Goal: Information Seeking & Learning: Learn about a topic

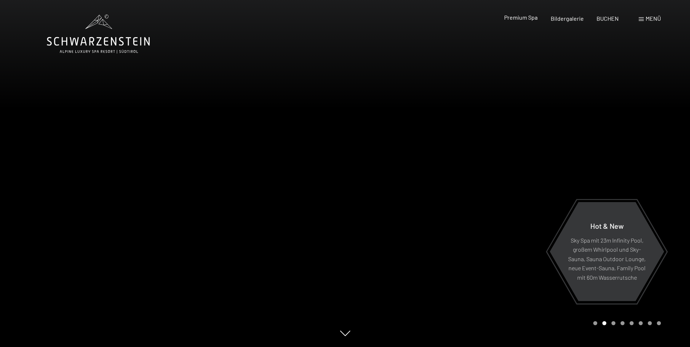
drag, startPoint x: 0, startPoint y: 0, endPoint x: 517, endPoint y: 17, distance: 517.0
click at [517, 17] on span "Premium Spa" at bounding box center [520, 17] width 33 height 7
click at [511, 18] on span "Premium Spa" at bounding box center [520, 17] width 33 height 7
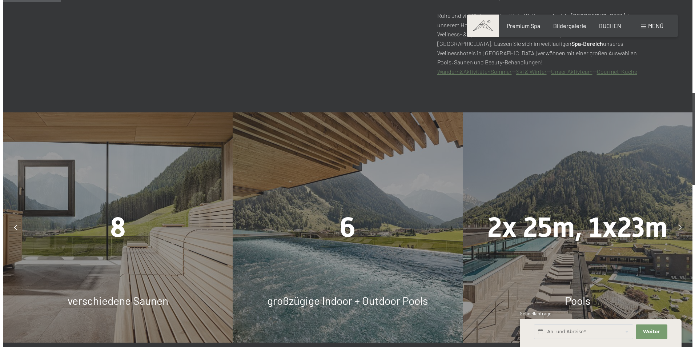
scroll to position [456, 0]
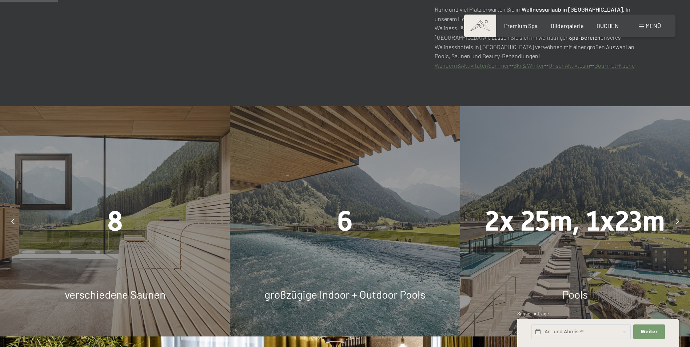
click at [128, 203] on div "8" at bounding box center [115, 221] width 230 height 39
click at [121, 215] on span "8" at bounding box center [115, 221] width 16 height 32
click at [640, 23] on div "Menü" at bounding box center [650, 26] width 22 height 8
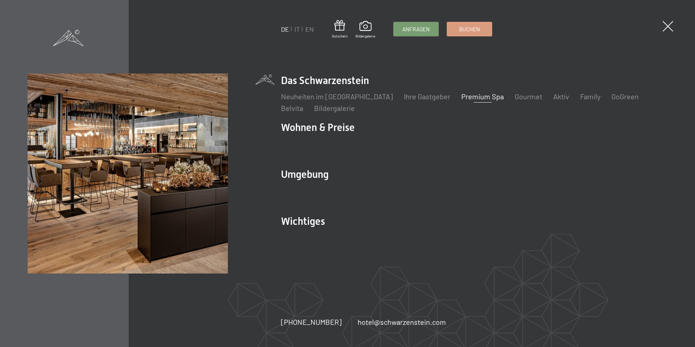
click at [464, 97] on link "Premium Spa" at bounding box center [482, 96] width 43 height 9
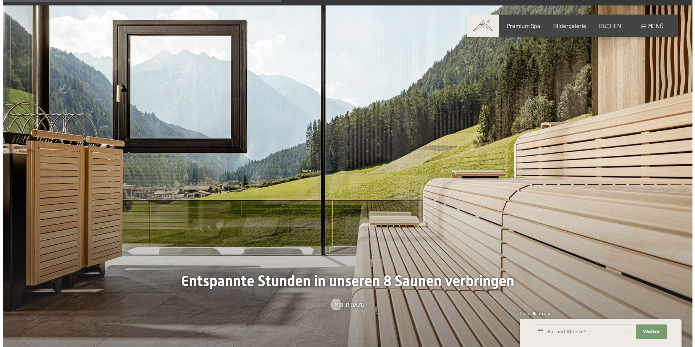
scroll to position [2210, 0]
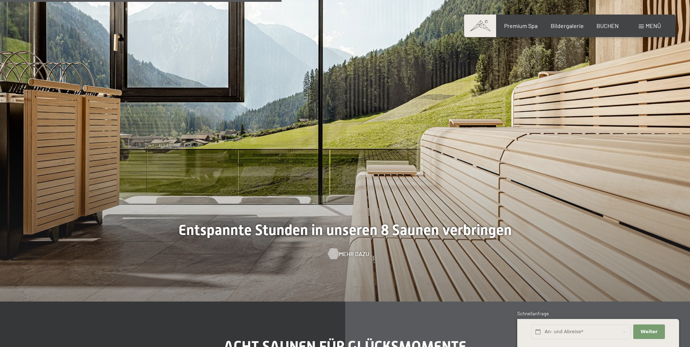
click at [347, 251] on span "Mehr dazu" at bounding box center [354, 254] width 30 height 8
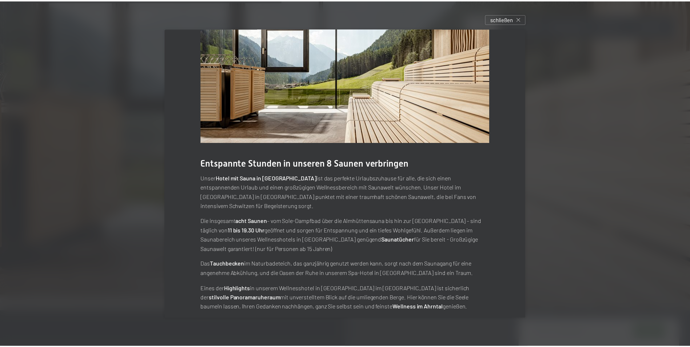
scroll to position [0, 0]
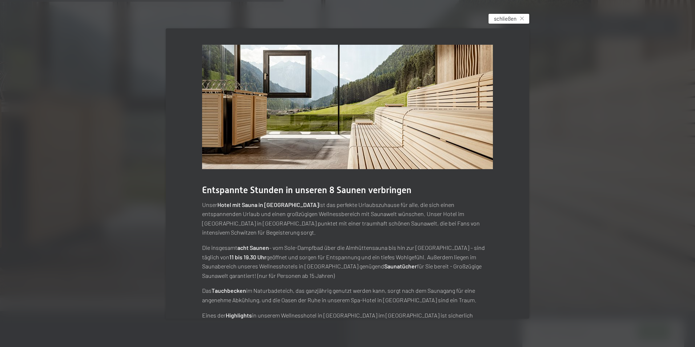
click at [524, 14] on div "schließen" at bounding box center [509, 19] width 41 height 10
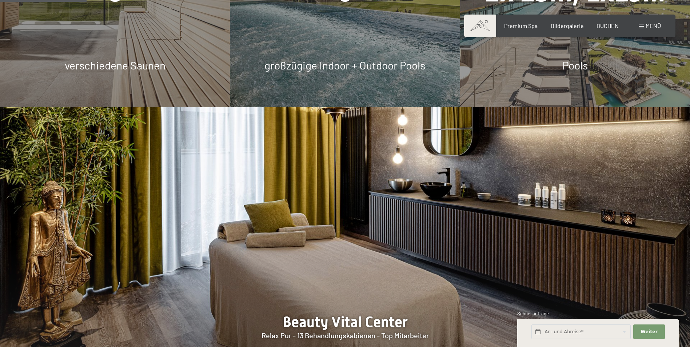
scroll to position [692, 0]
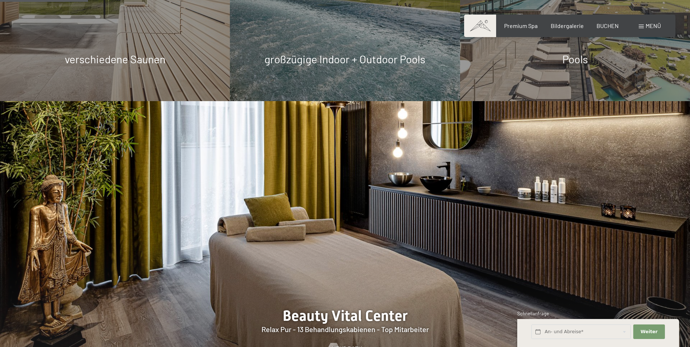
click at [116, 64] on span "verschiedene Saunen" at bounding box center [115, 58] width 101 height 13
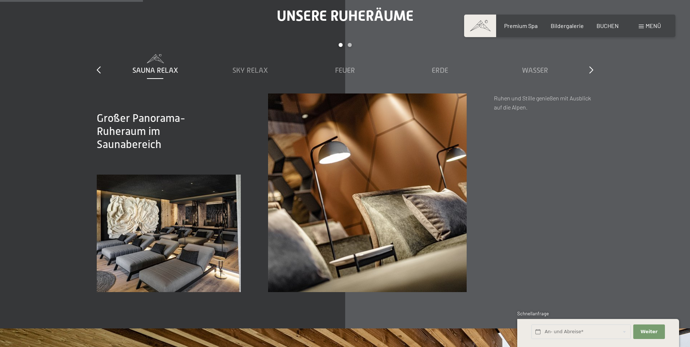
scroll to position [1130, 0]
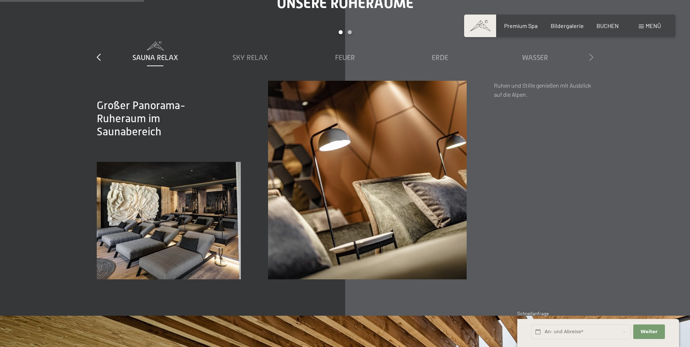
click at [590, 56] on icon at bounding box center [591, 56] width 4 height 7
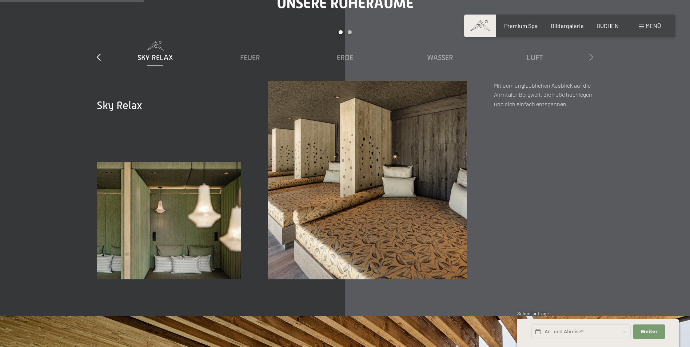
click at [590, 56] on icon at bounding box center [591, 56] width 4 height 7
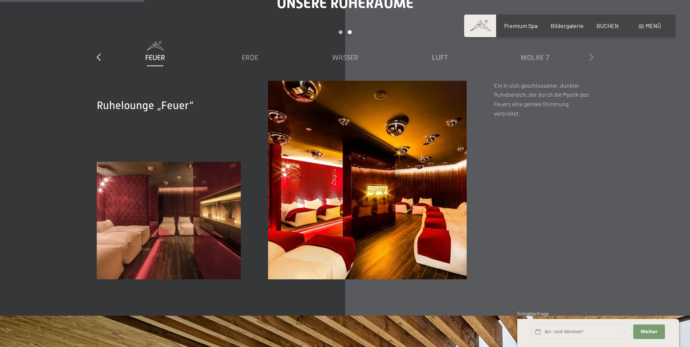
click at [589, 58] on icon at bounding box center [591, 56] width 4 height 7
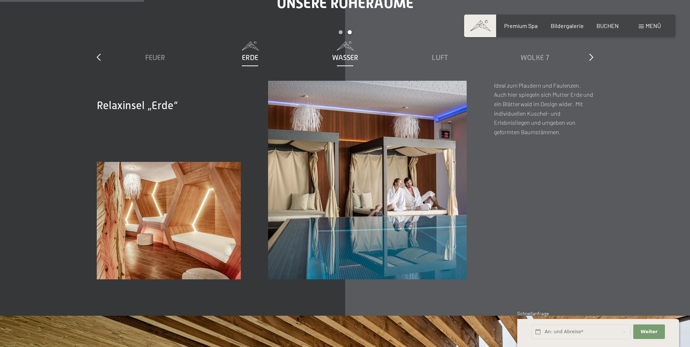
click at [339, 60] on span "Wasser" at bounding box center [345, 57] width 26 height 8
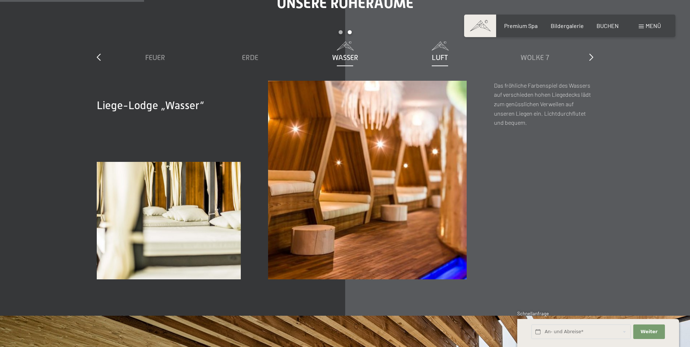
click at [433, 54] on span "Luft" at bounding box center [440, 57] width 16 height 8
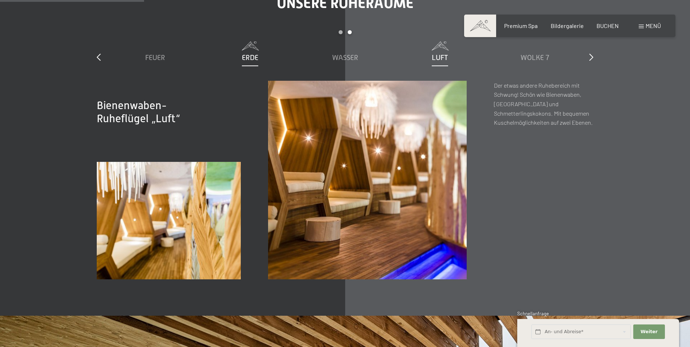
click at [245, 60] on span "Erde" at bounding box center [250, 57] width 16 height 8
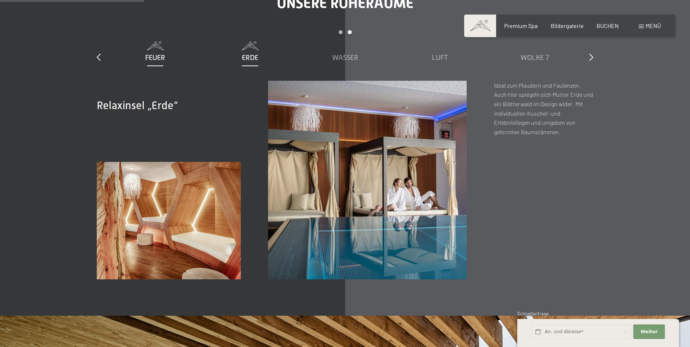
click at [154, 52] on div "Feuer" at bounding box center [155, 57] width 88 height 10
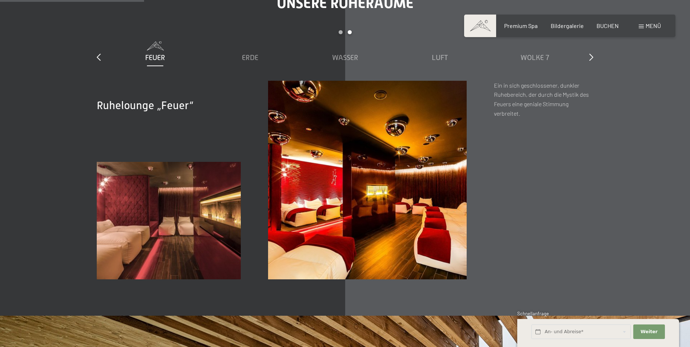
click at [96, 57] on div "Unsere Ruheräume slide 3 to 7 of 7 Sauna Relax Sky Relax Feuer Erde Wasser Luft…" at bounding box center [344, 137] width 551 height 285
click at [99, 57] on icon at bounding box center [99, 56] width 4 height 7
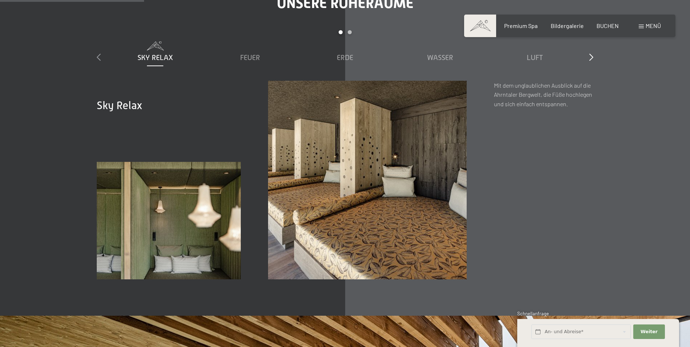
click at [97, 59] on icon at bounding box center [99, 56] width 4 height 7
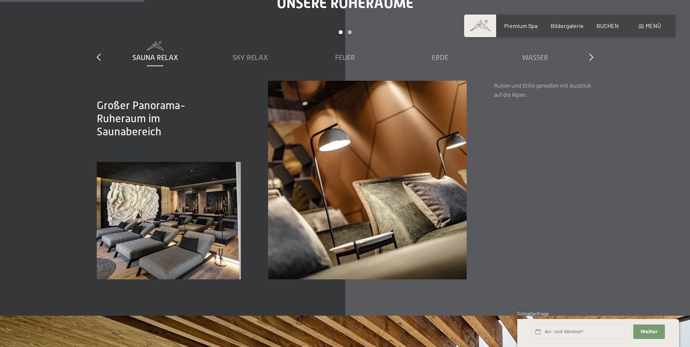
click at [161, 55] on span "Sauna Relax" at bounding box center [155, 57] width 46 height 8
click at [648, 27] on span "Menü" at bounding box center [652, 25] width 15 height 7
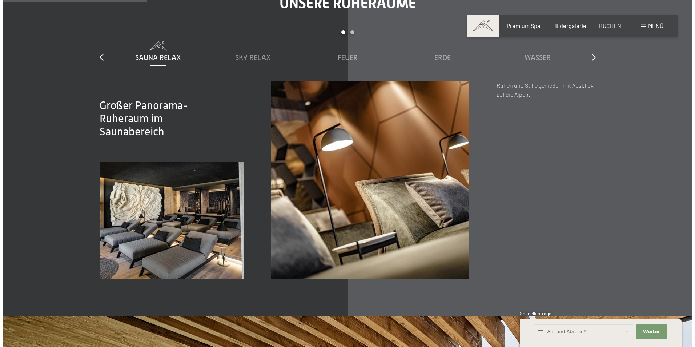
scroll to position [1134, 0]
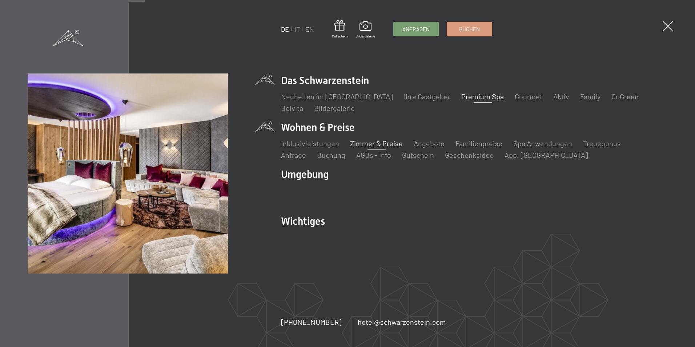
click at [358, 141] on link "Zimmer & Preise" at bounding box center [376, 143] width 53 height 9
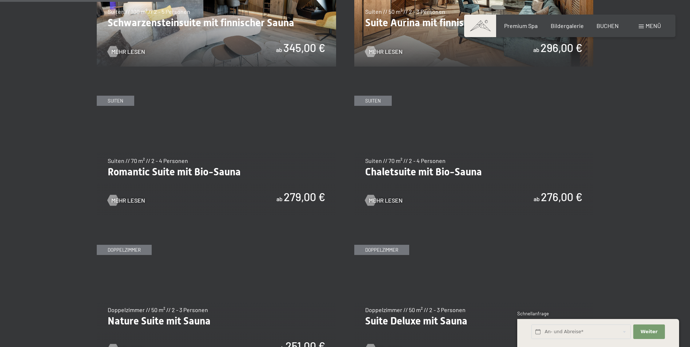
scroll to position [543, 0]
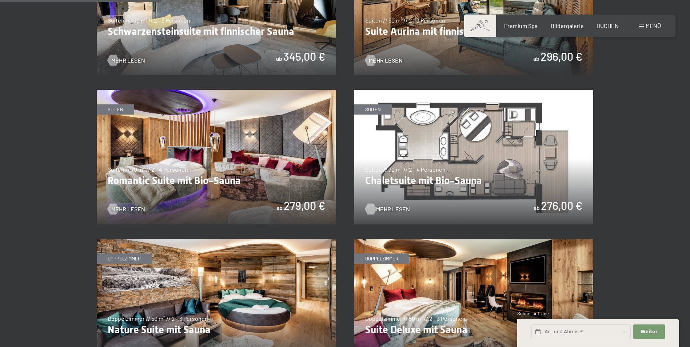
drag, startPoint x: 413, startPoint y: 182, endPoint x: 382, endPoint y: 209, distance: 41.0
click at [382, 209] on div "slide 2 of 4 Suiten Suiten // 70 m² // 2 - 4 Personen Chaletsuite mit Bio-Sauna…" at bounding box center [473, 157] width 239 height 135
click at [396, 207] on span "Mehr Lesen" at bounding box center [393, 209] width 34 height 8
click at [432, 29] on img at bounding box center [473, 8] width 239 height 135
click at [186, 331] on img at bounding box center [216, 306] width 239 height 135
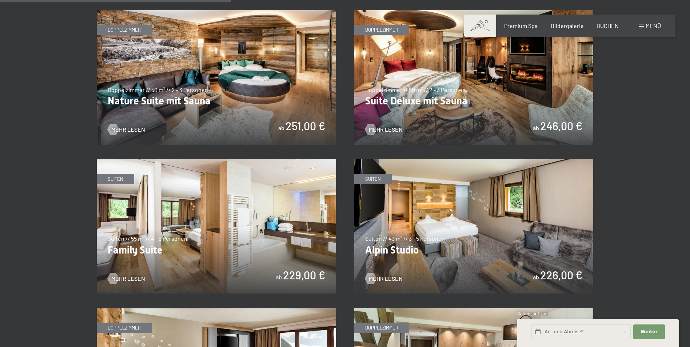
scroll to position [777, 0]
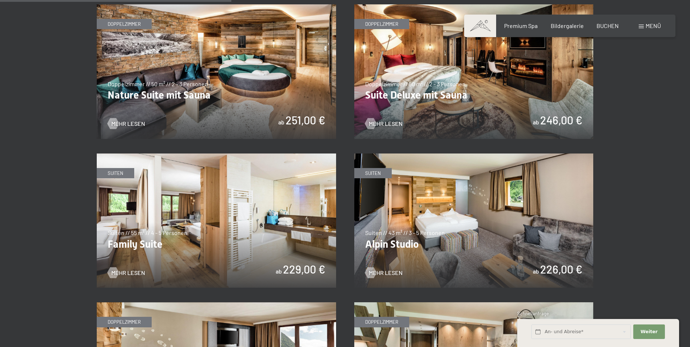
click at [434, 83] on img at bounding box center [473, 71] width 239 height 135
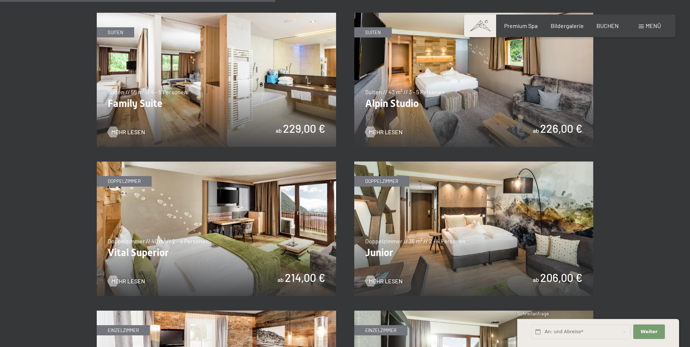
scroll to position [924, 0]
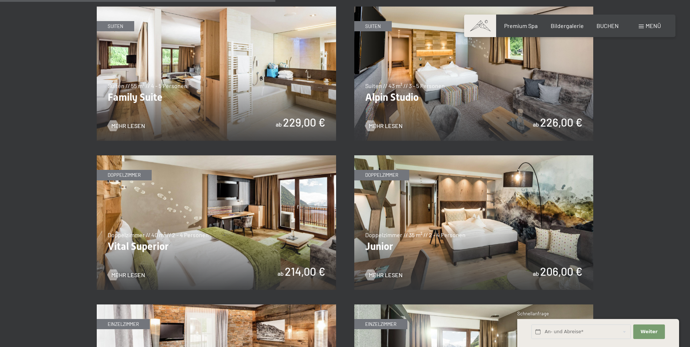
click at [446, 100] on img at bounding box center [473, 74] width 239 height 135
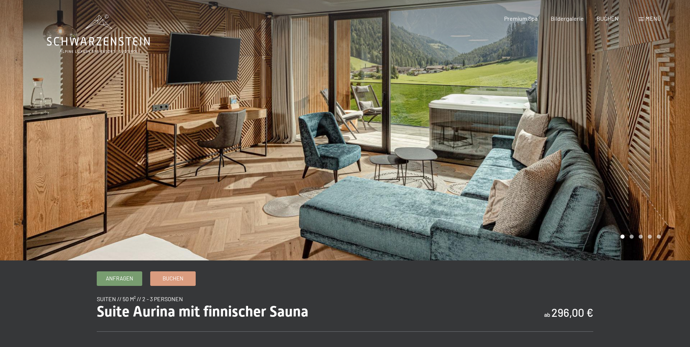
click at [593, 143] on div at bounding box center [517, 130] width 345 height 260
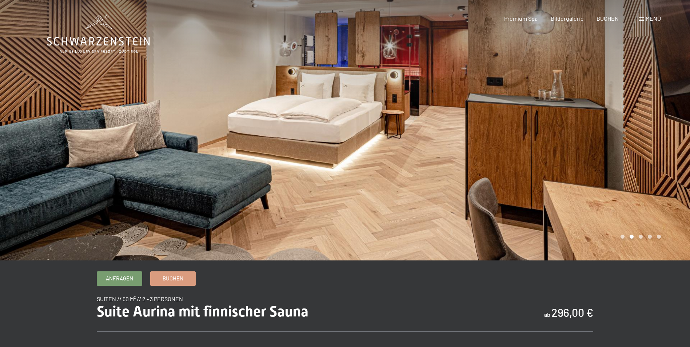
click at [593, 143] on div at bounding box center [517, 130] width 345 height 260
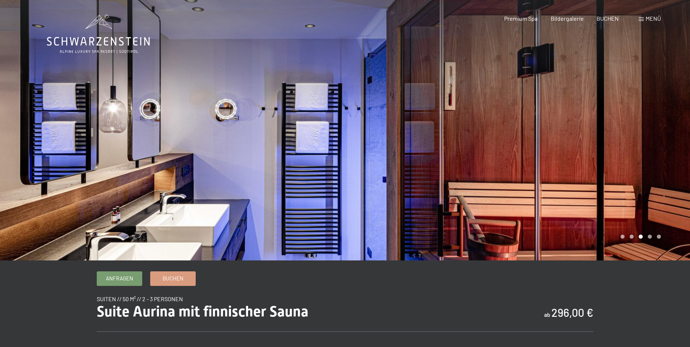
click at [593, 143] on div at bounding box center [517, 130] width 345 height 260
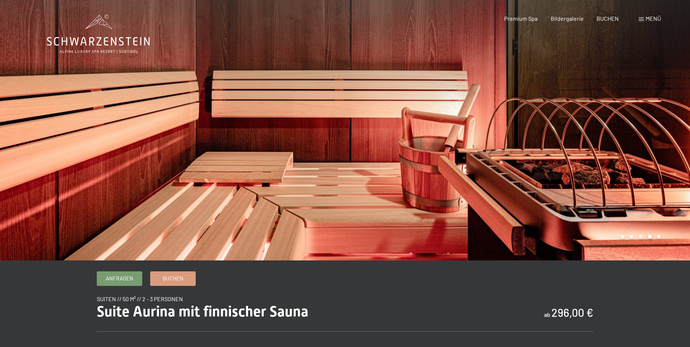
click at [593, 143] on div at bounding box center [517, 130] width 345 height 260
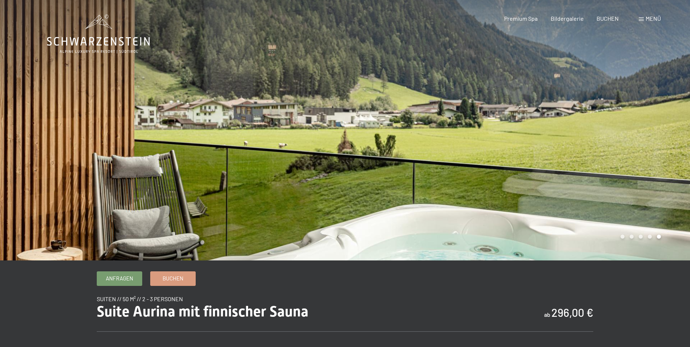
click at [593, 143] on div at bounding box center [517, 130] width 345 height 260
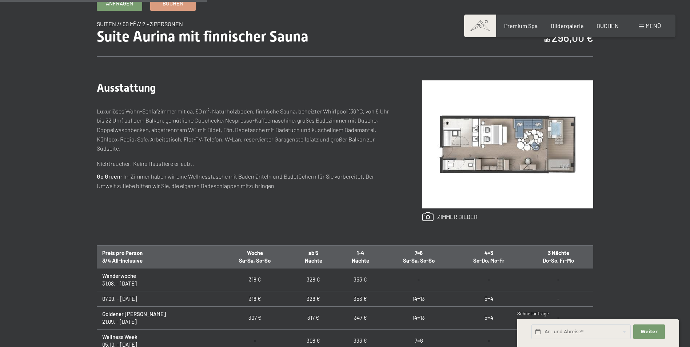
scroll to position [278, 0]
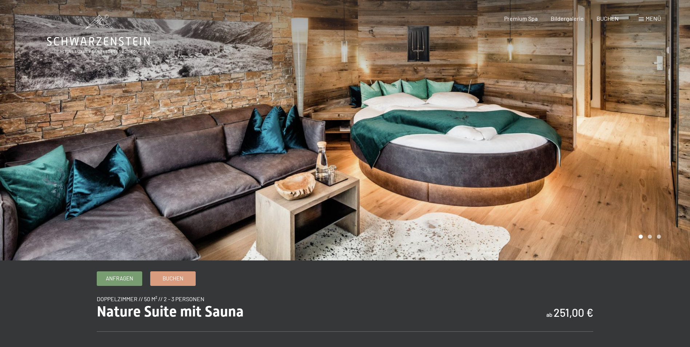
click at [625, 129] on div at bounding box center [517, 130] width 345 height 260
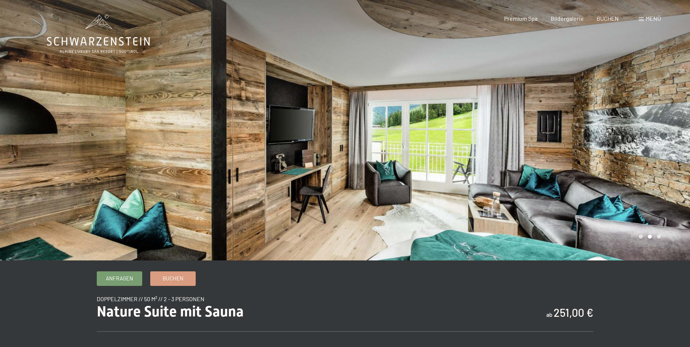
click at [625, 129] on div at bounding box center [517, 130] width 345 height 260
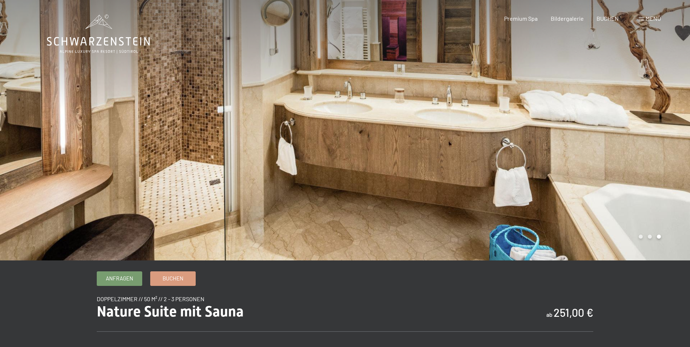
click at [625, 129] on div at bounding box center [517, 130] width 345 height 260
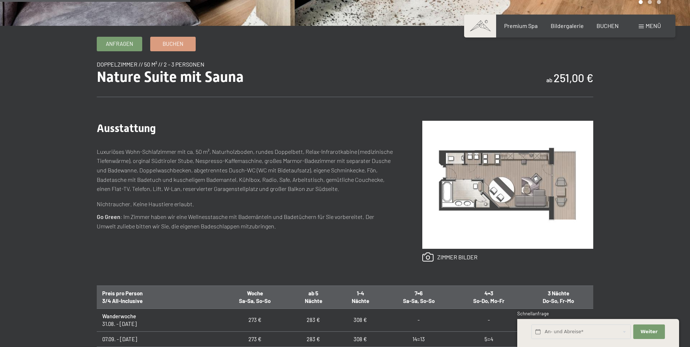
scroll to position [257, 0]
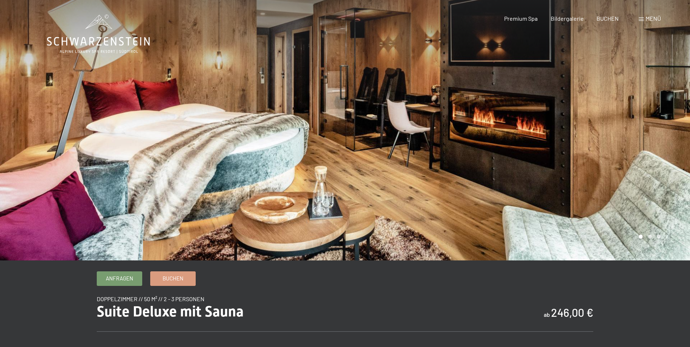
click at [564, 90] on div at bounding box center [517, 130] width 345 height 260
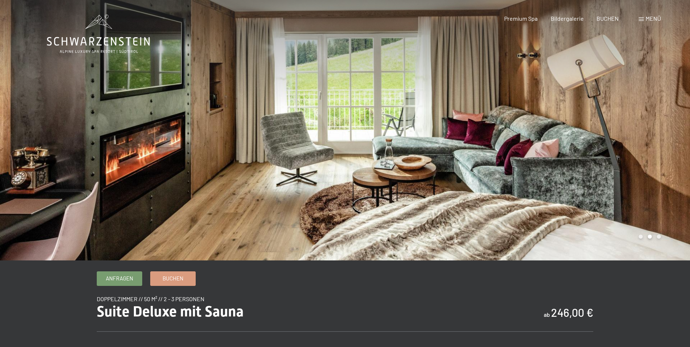
click at [564, 90] on div at bounding box center [517, 130] width 345 height 260
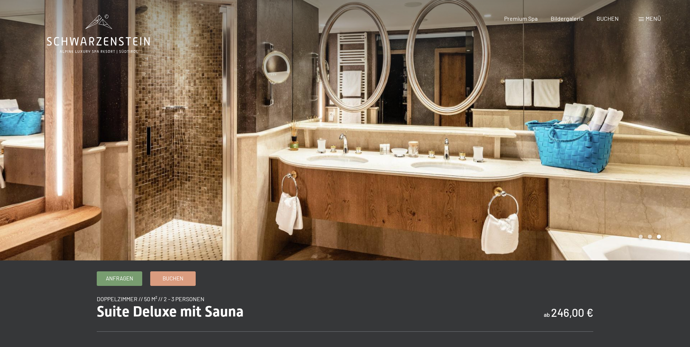
click at [564, 90] on div at bounding box center [517, 130] width 345 height 260
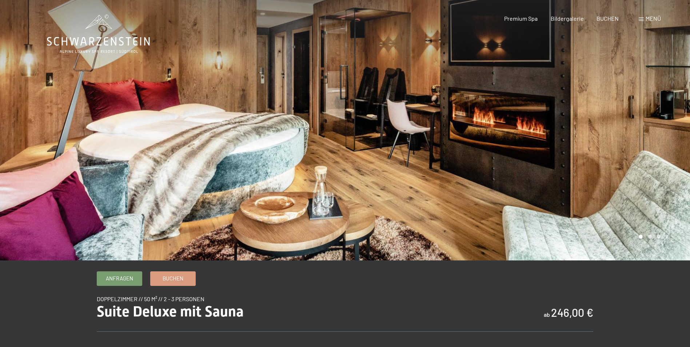
click at [564, 90] on div at bounding box center [517, 130] width 345 height 260
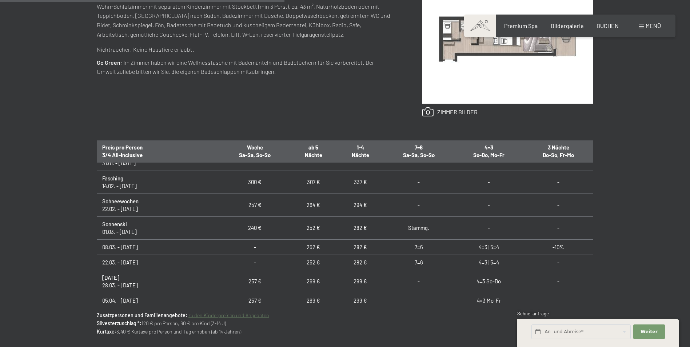
scroll to position [303, 0]
